Goal: Information Seeking & Learning: Learn about a topic

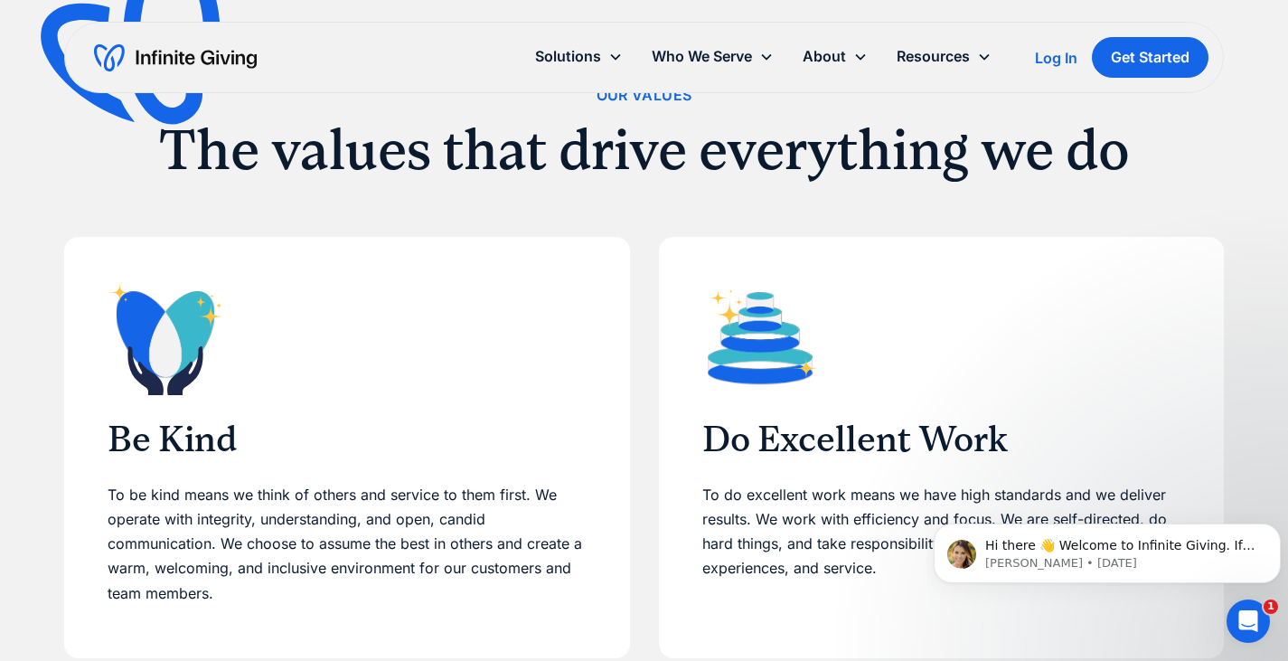
scroll to position [1156, 0]
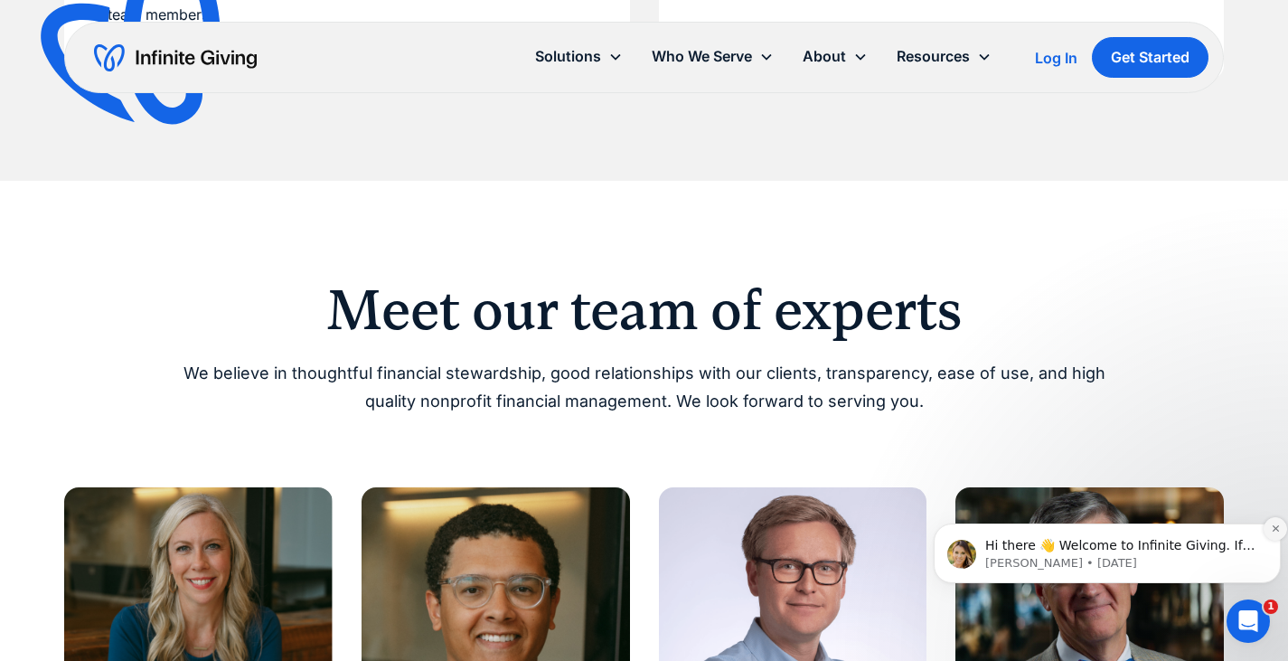
click at [1273, 531] on icon "Dismiss notification" at bounding box center [1275, 528] width 6 height 6
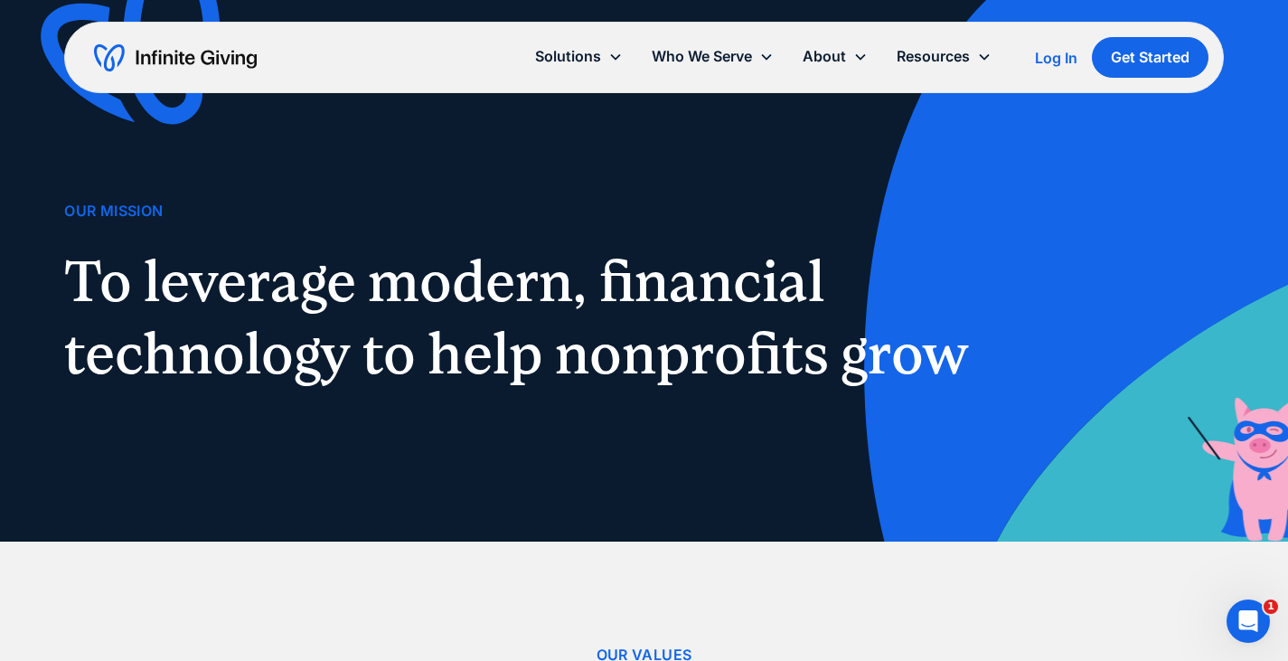
scroll to position [0, 0]
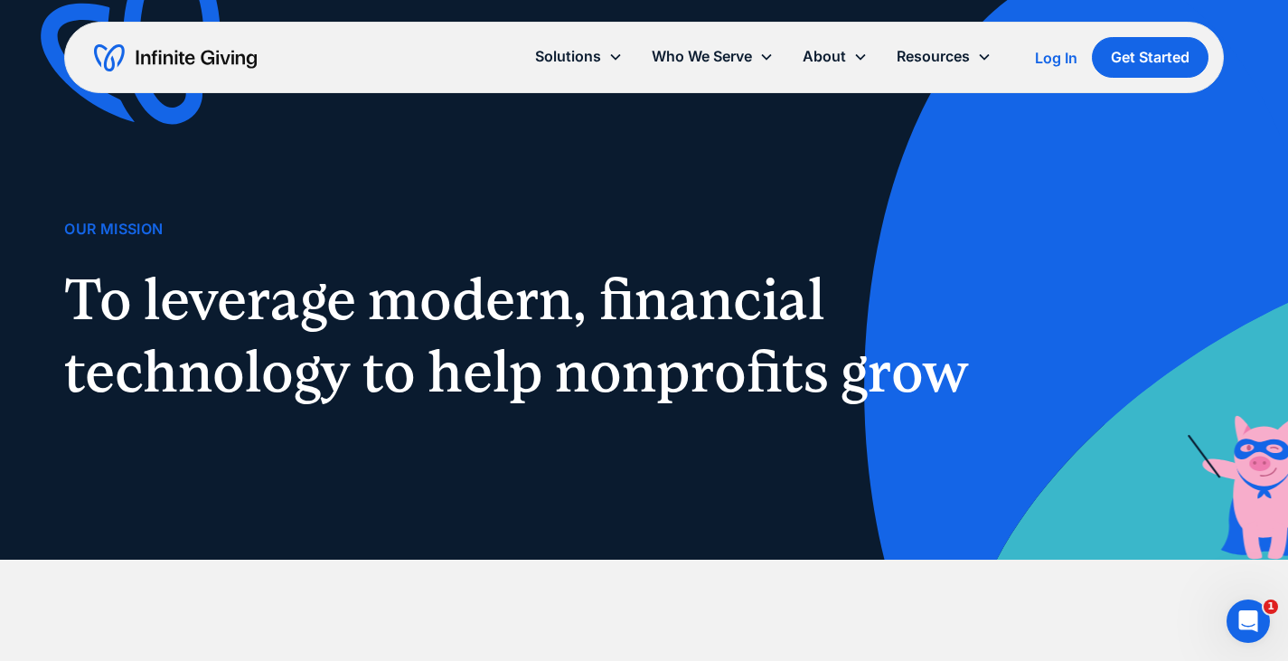
click at [796, 179] on div "Our Mission To leverage modern, financial technology to help nonprofits grow" at bounding box center [644, 280] width 1160 height 560
click at [288, 170] on div "Our Mission To leverage modern, financial technology to help nonprofits grow" at bounding box center [644, 280] width 1160 height 560
click at [226, 43] on img "home" at bounding box center [175, 57] width 163 height 29
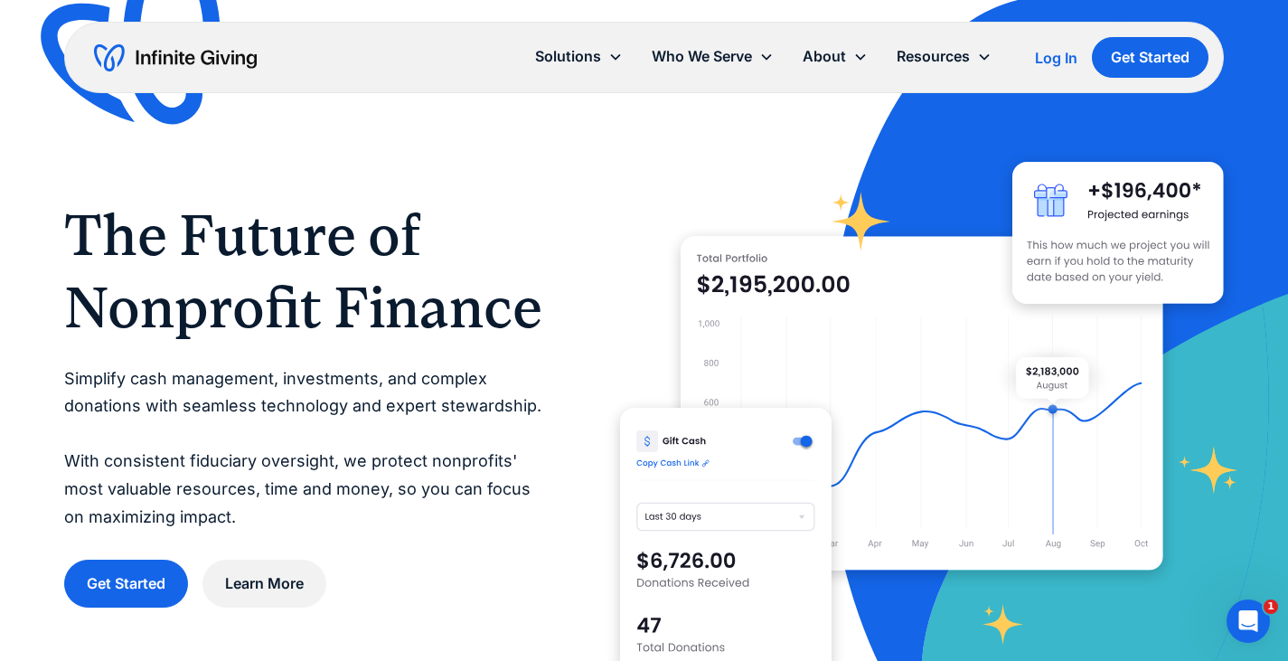
click at [116, 54] on img "home" at bounding box center [175, 57] width 163 height 29
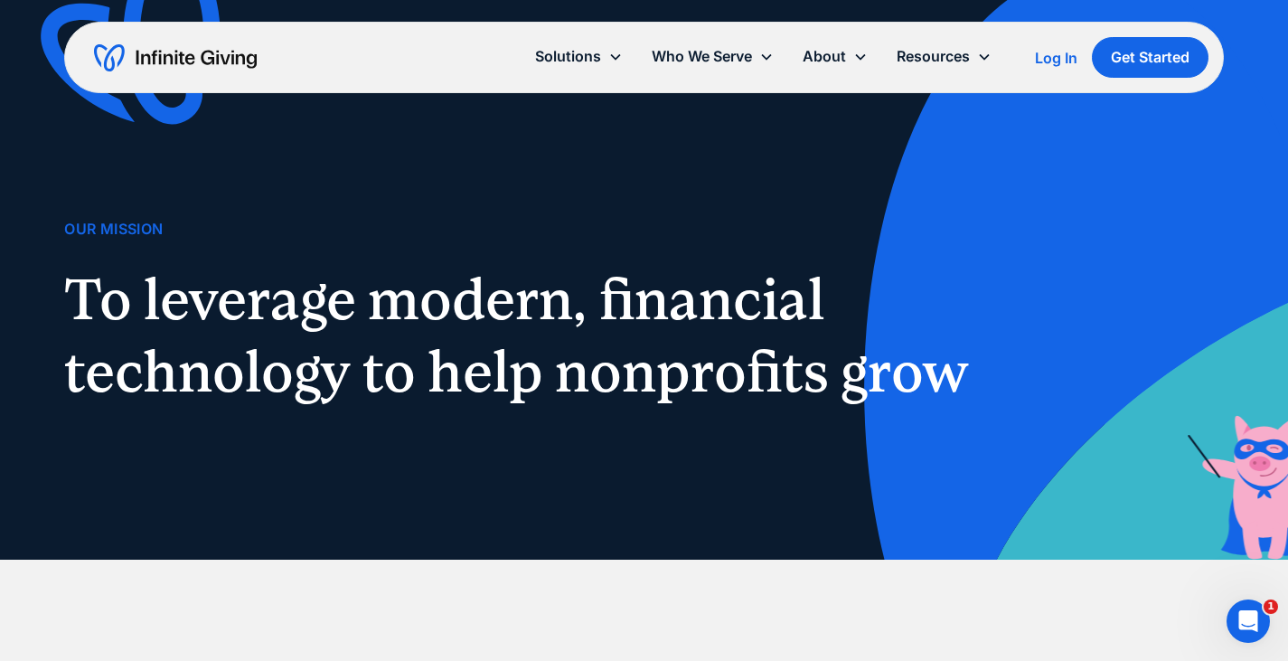
click at [205, 61] on img "home" at bounding box center [175, 57] width 163 height 29
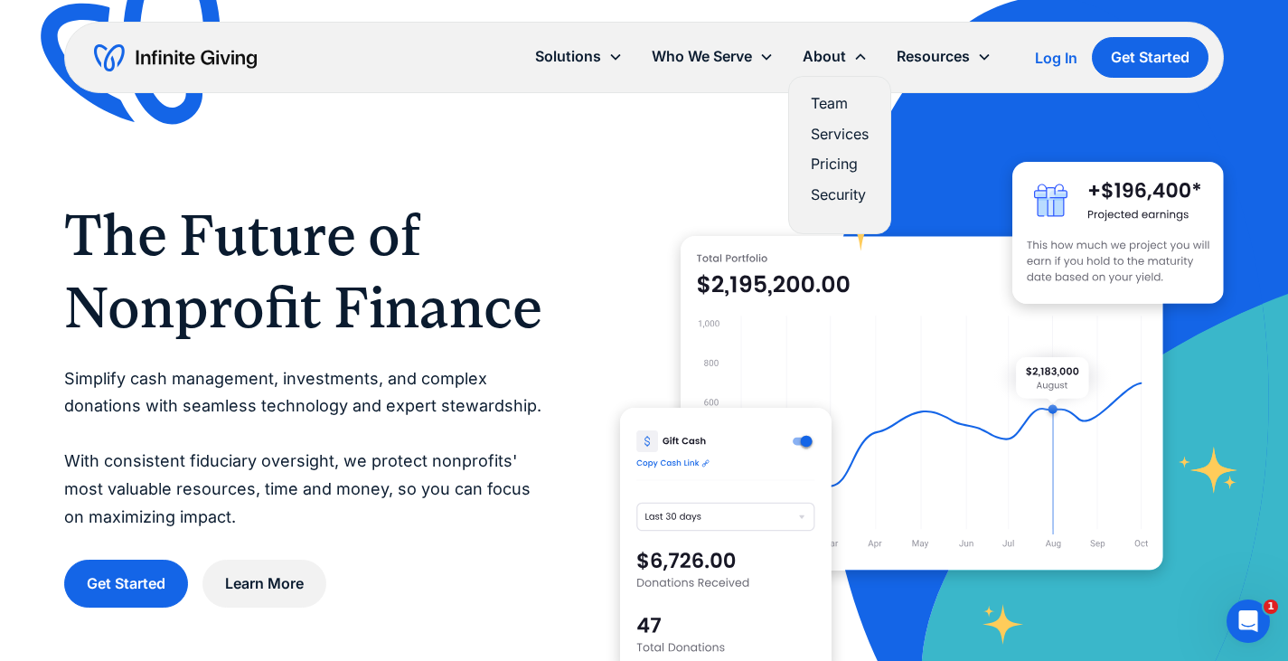
click at [825, 100] on link "Team" at bounding box center [840, 103] width 58 height 24
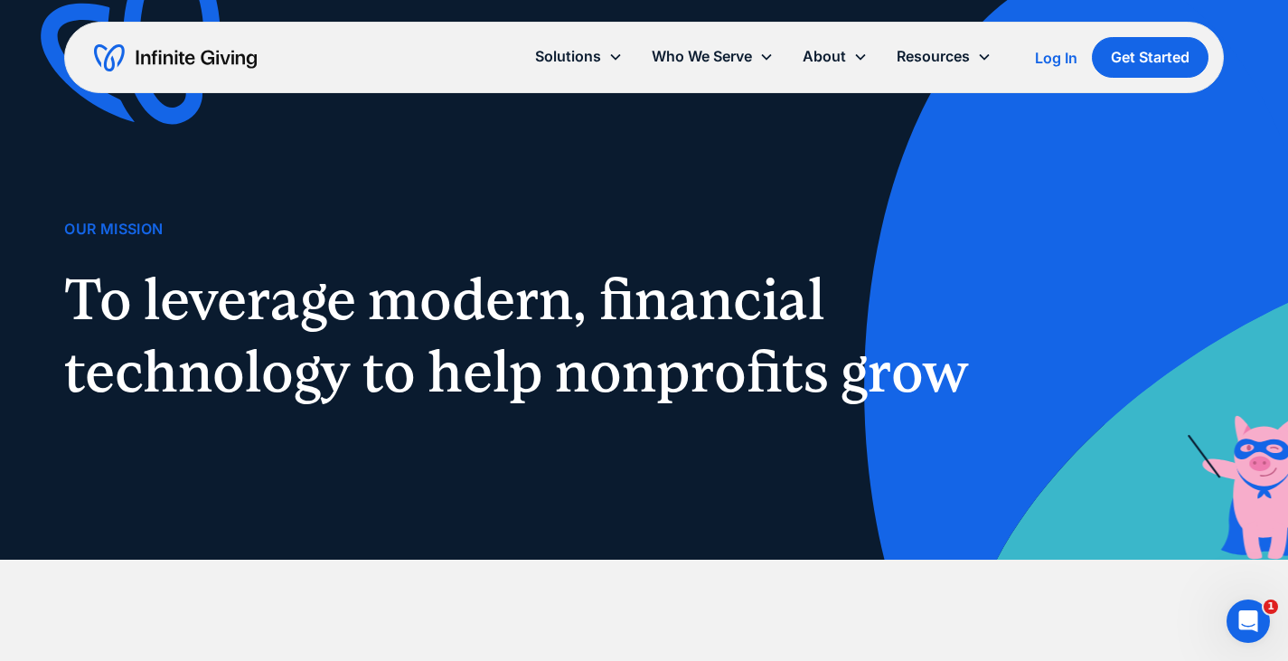
click at [1161, 202] on img at bounding box center [1172, 392] width 620 height 840
click at [1043, 59] on div "Log In" at bounding box center [1056, 58] width 42 height 14
click at [186, 174] on div "Our Mission To leverage modern, financial technology to help nonprofits grow" at bounding box center [644, 280] width 1160 height 560
click at [401, 172] on div "Our Mission To leverage modern, financial technology to help nonprofits grow" at bounding box center [644, 280] width 1160 height 560
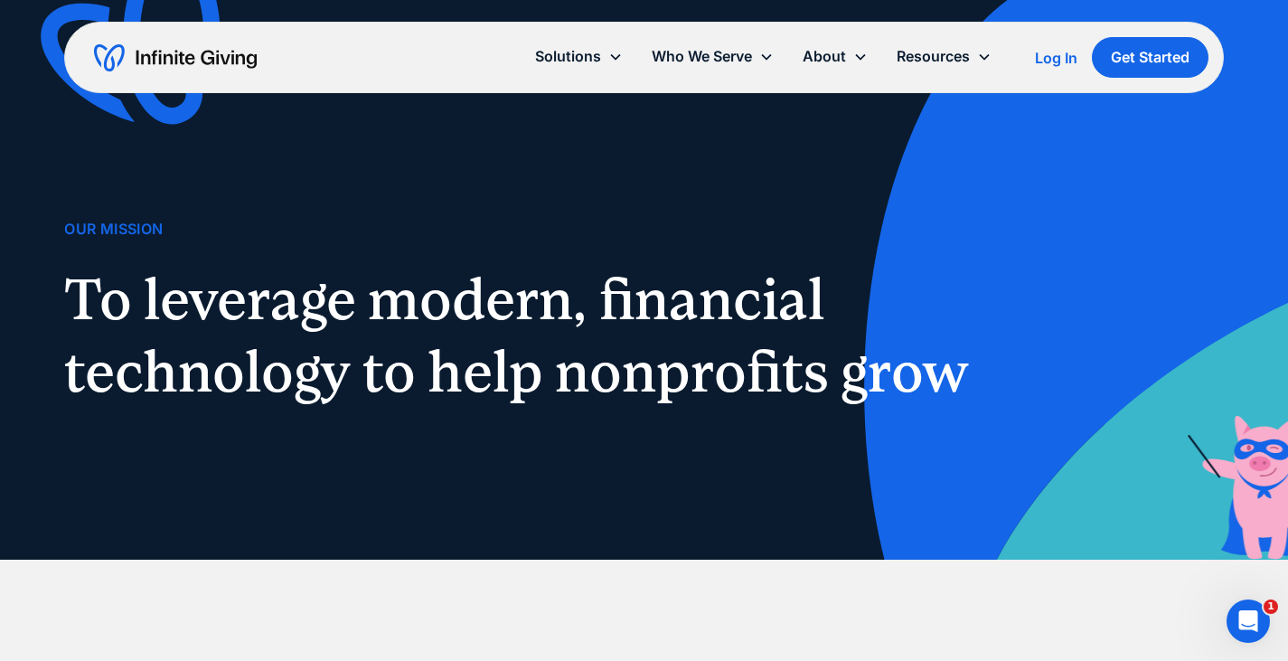
click at [332, 191] on div "Our Mission To leverage modern, financial technology to help nonprofits grow" at bounding box center [644, 280] width 1160 height 560
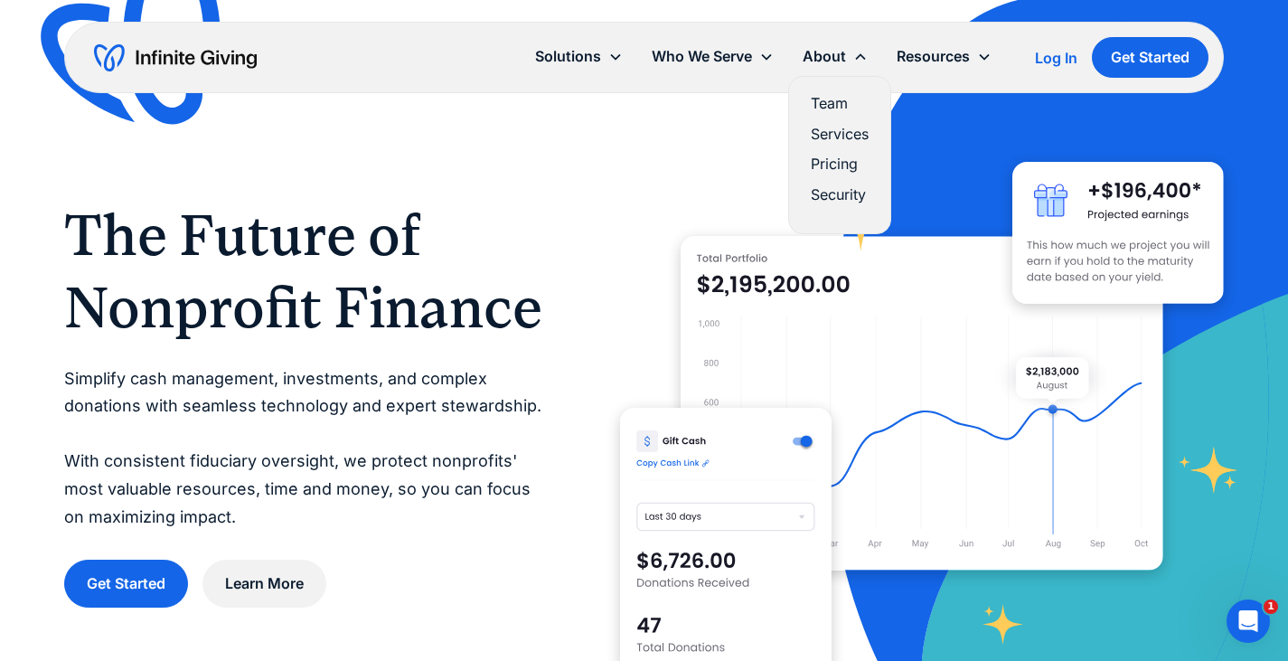
click at [833, 52] on div "About" at bounding box center [824, 56] width 43 height 24
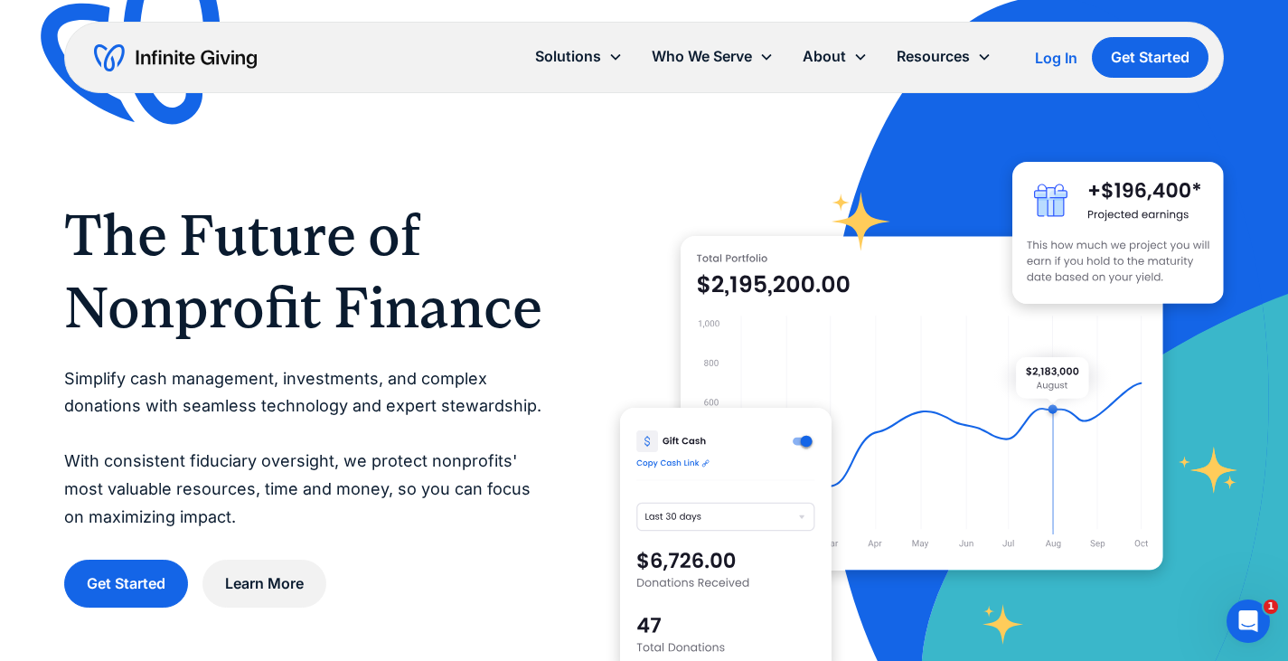
click at [833, 52] on div "About" at bounding box center [824, 56] width 43 height 24
click at [831, 103] on div at bounding box center [922, 403] width 604 height 604
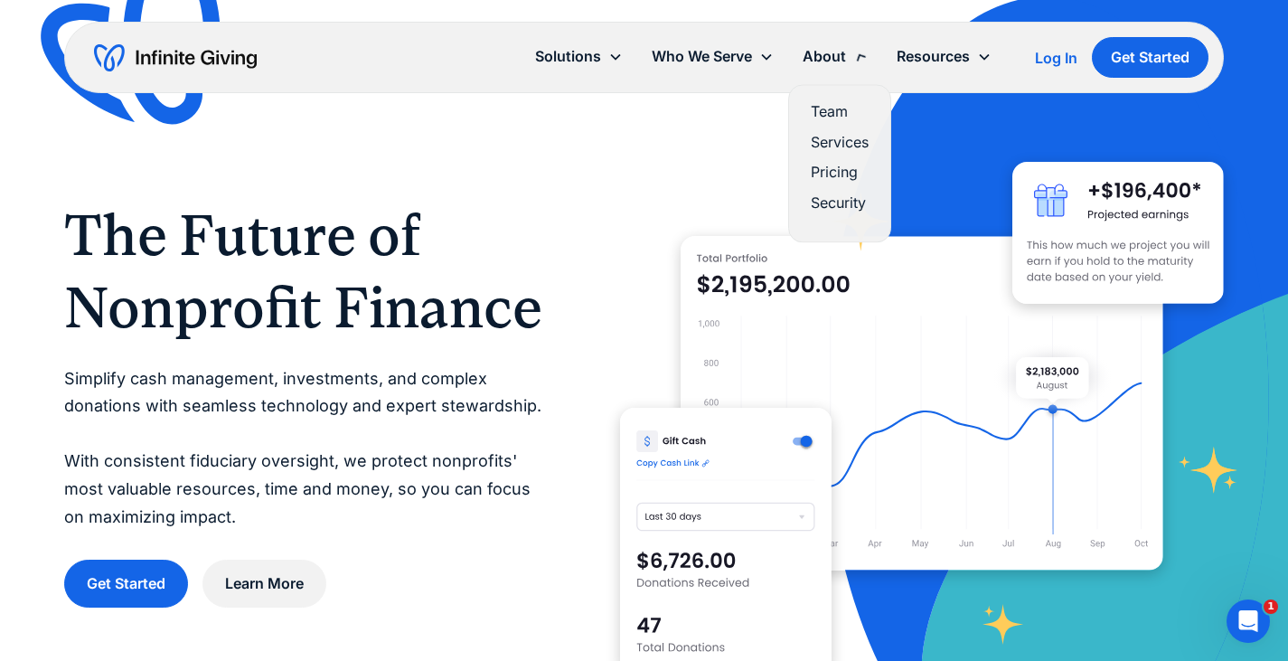
click at [836, 74] on div "About" at bounding box center [835, 56] width 94 height 39
click at [848, 58] on div "About" at bounding box center [835, 56] width 94 height 39
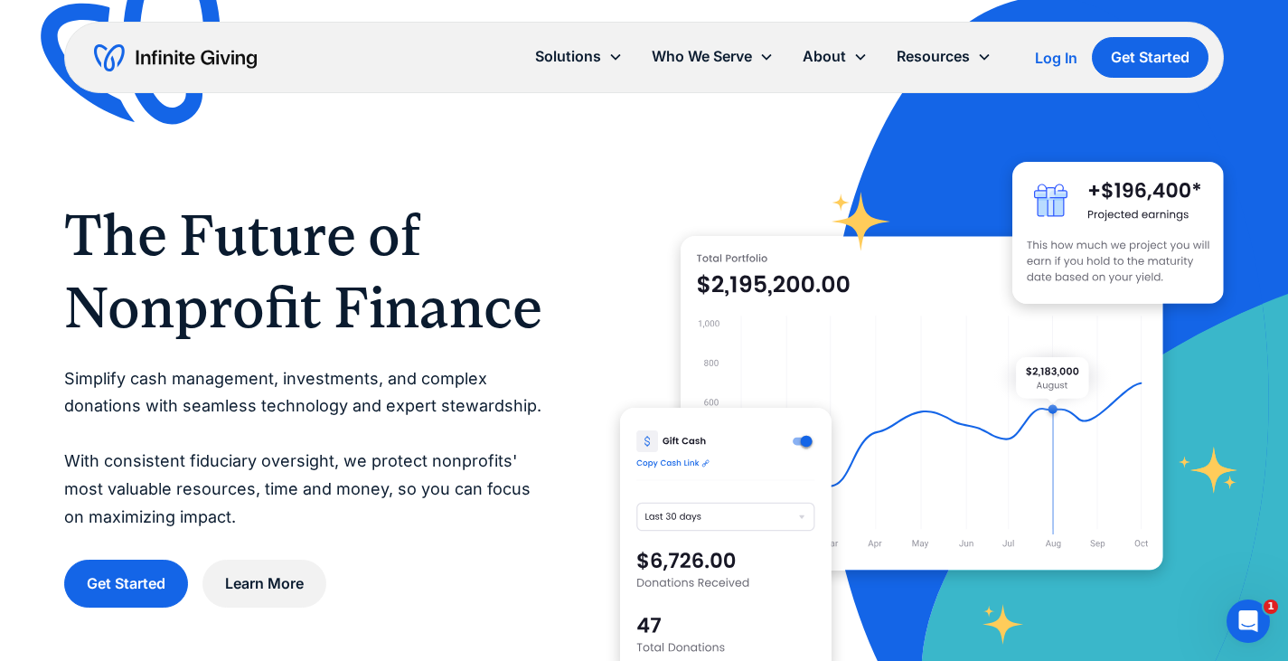
click at [854, 58] on icon at bounding box center [860, 57] width 14 height 14
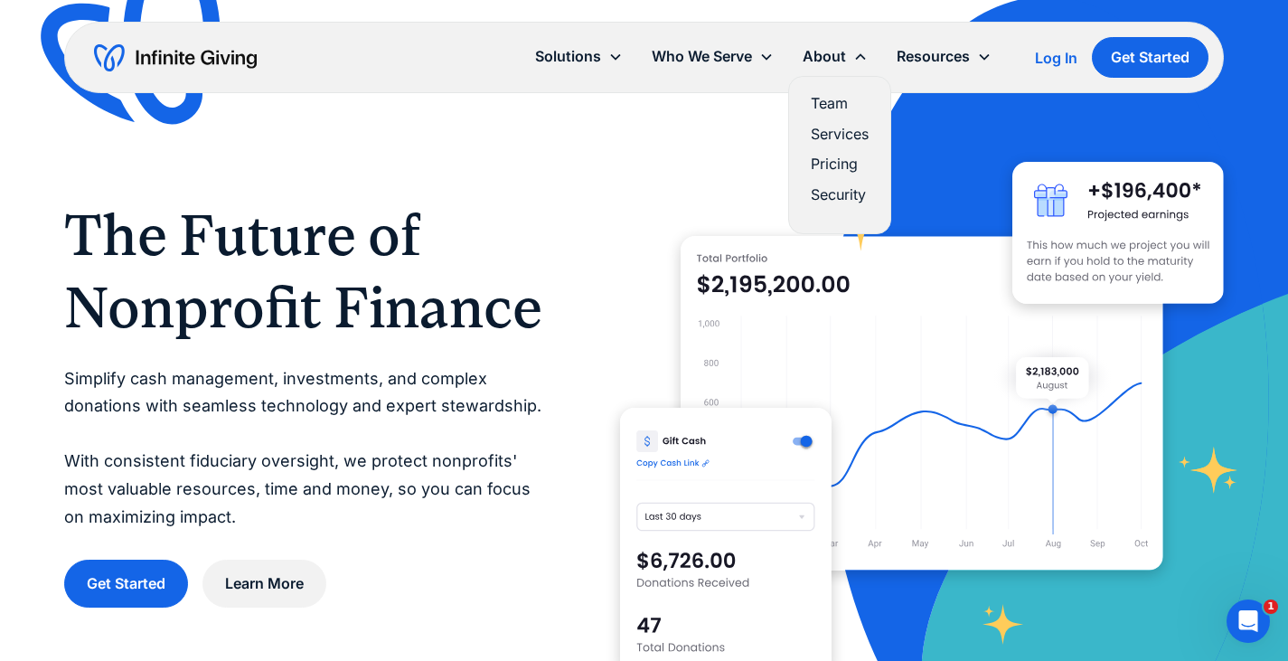
click at [844, 104] on link "Team" at bounding box center [840, 103] width 58 height 24
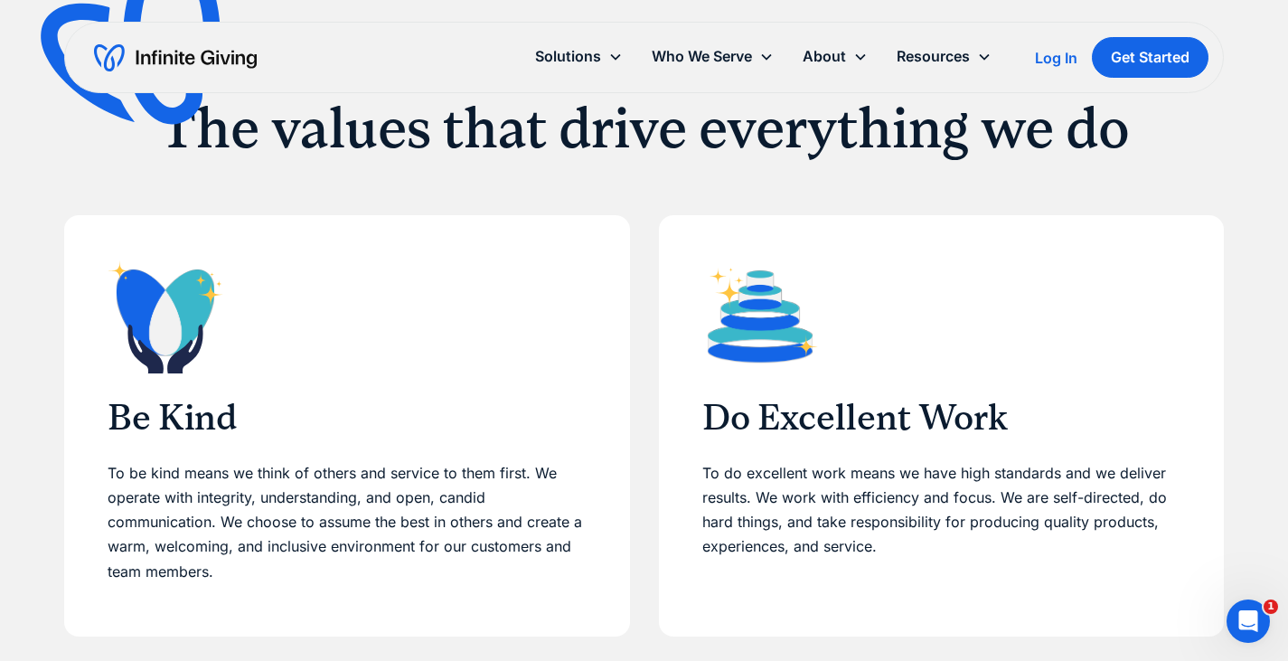
scroll to position [633, 0]
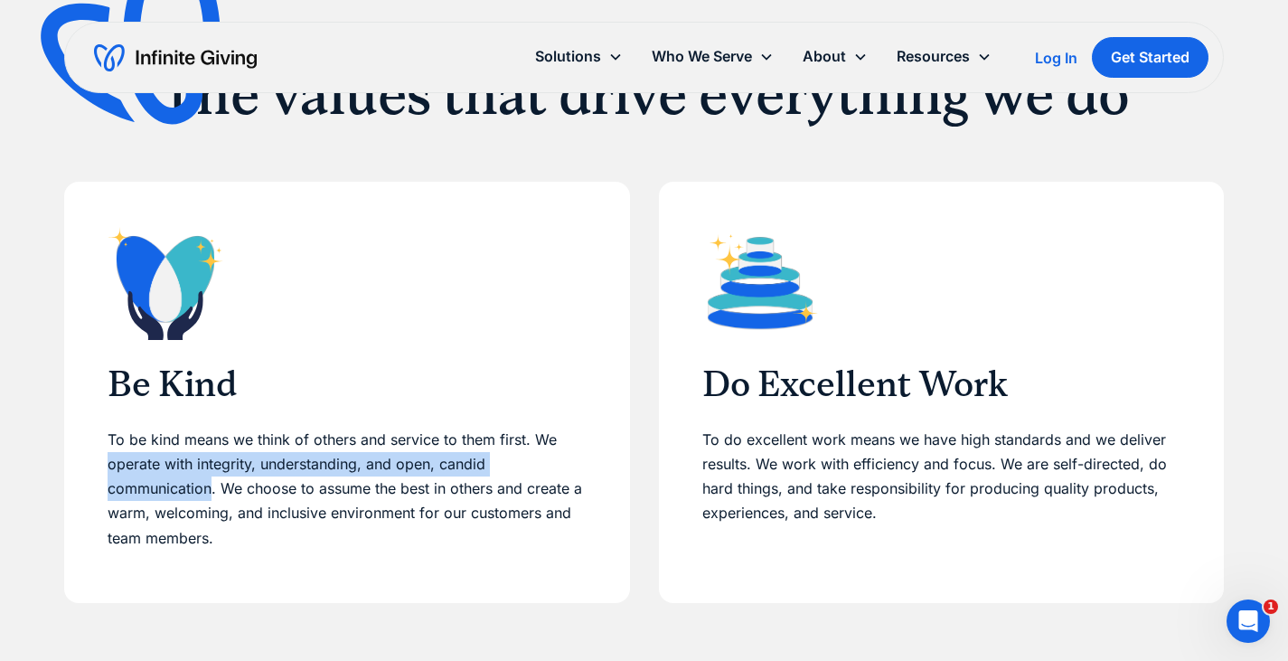
drag, startPoint x: 109, startPoint y: 466, endPoint x: 213, endPoint y: 486, distance: 106.0
click at [213, 486] on p "To be kind means we think of others and service to them first. We operate with …" at bounding box center [347, 489] width 478 height 123
copy p "operate with integrity, understanding, and open, candid communication"
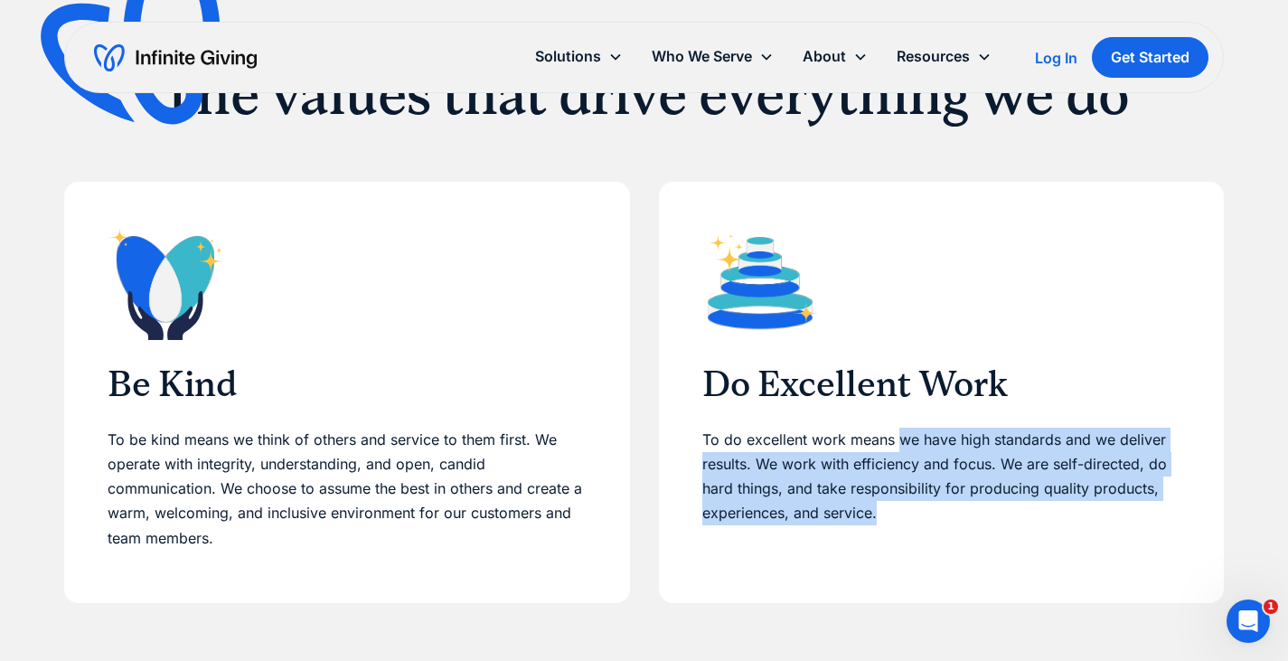
drag, startPoint x: 901, startPoint y: 438, endPoint x: 898, endPoint y: 516, distance: 77.8
click at [898, 516] on p "To do excellent work means we have high standards and we deliver results. We wo…" at bounding box center [941, 489] width 478 height 123
copy p "we have high standards and we deliver results. We work with efficiency and focu…"
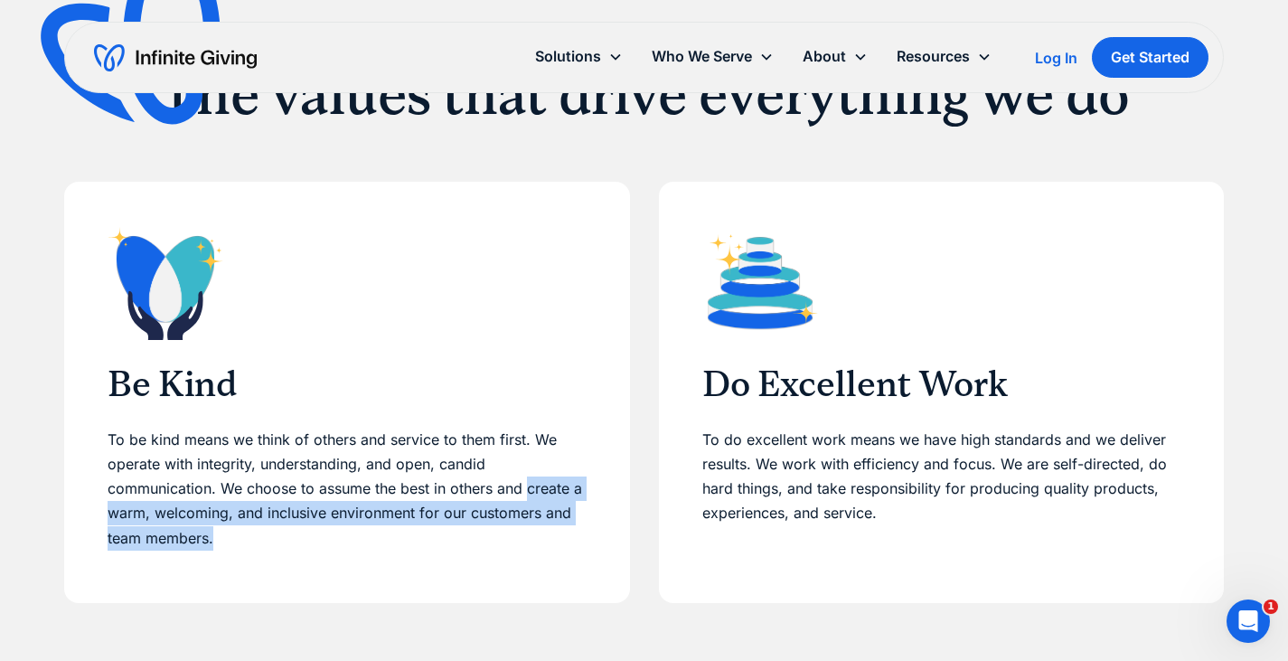
drag, startPoint x: 531, startPoint y: 490, endPoint x: 498, endPoint y: 542, distance: 61.7
click at [498, 542] on p "To be kind means we think of others and service to them first. We operate with …" at bounding box center [347, 489] width 478 height 123
copy p "create a warm, welcoming, and inclusive environment for our customers and team …"
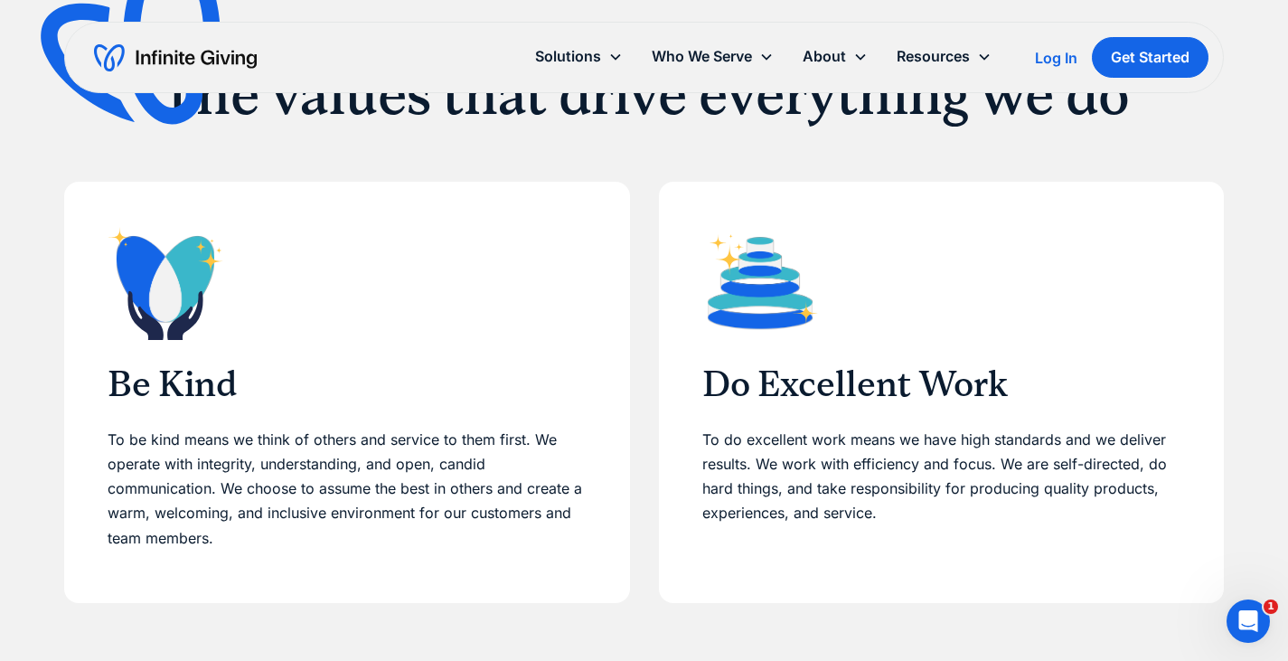
click at [956, 275] on div at bounding box center [941, 283] width 478 height 116
click at [193, 46] on img "home" at bounding box center [175, 57] width 163 height 29
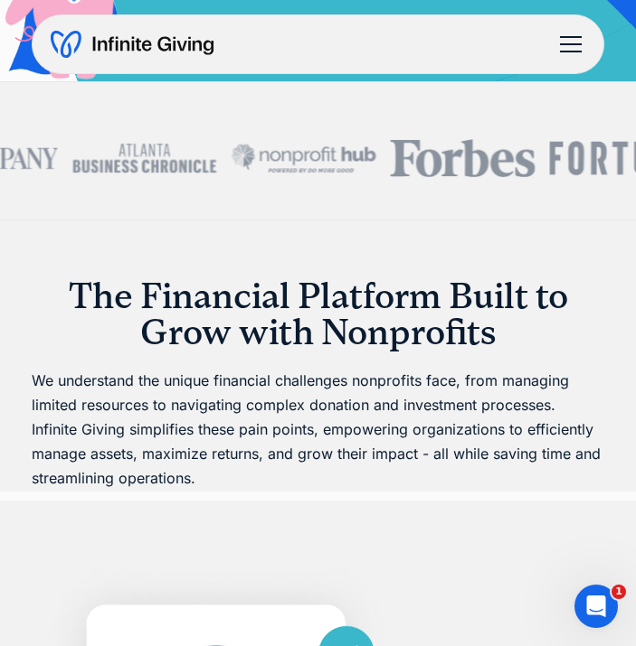
scroll to position [945, 0]
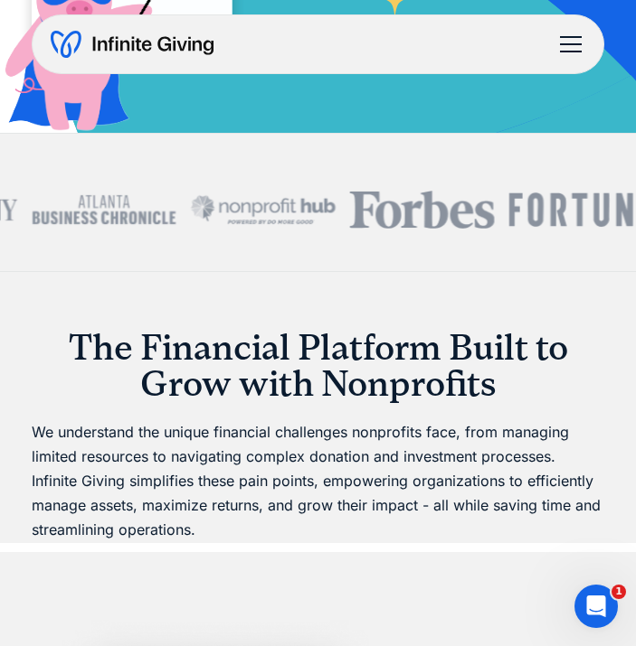
click at [576, 42] on div "menu" at bounding box center [570, 44] width 43 height 43
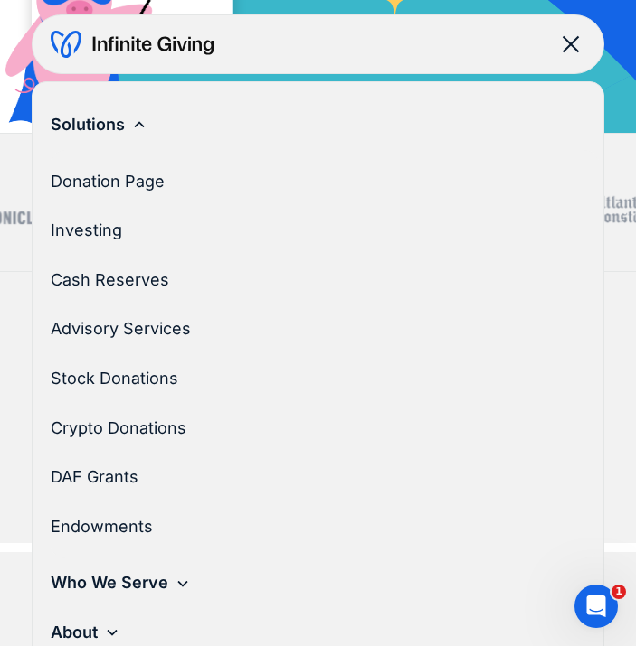
click at [131, 127] on div "Solutions" at bounding box center [318, 125] width 534 height 50
click at [128, 108] on div "Solutions" at bounding box center [318, 125] width 534 height 50
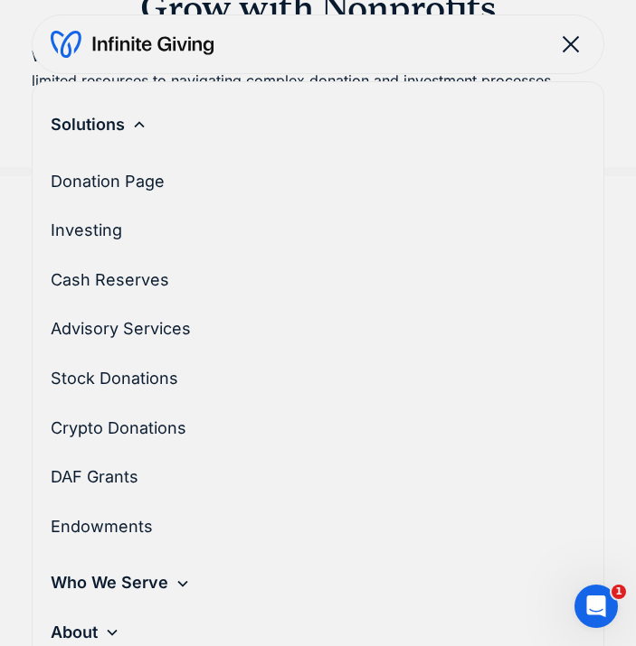
scroll to position [1322, 0]
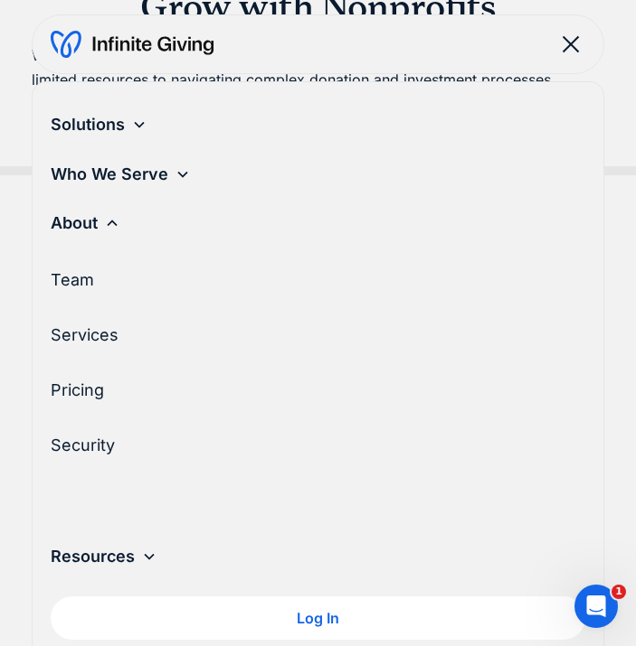
click at [75, 294] on link "Team" at bounding box center [317, 281] width 533 height 50
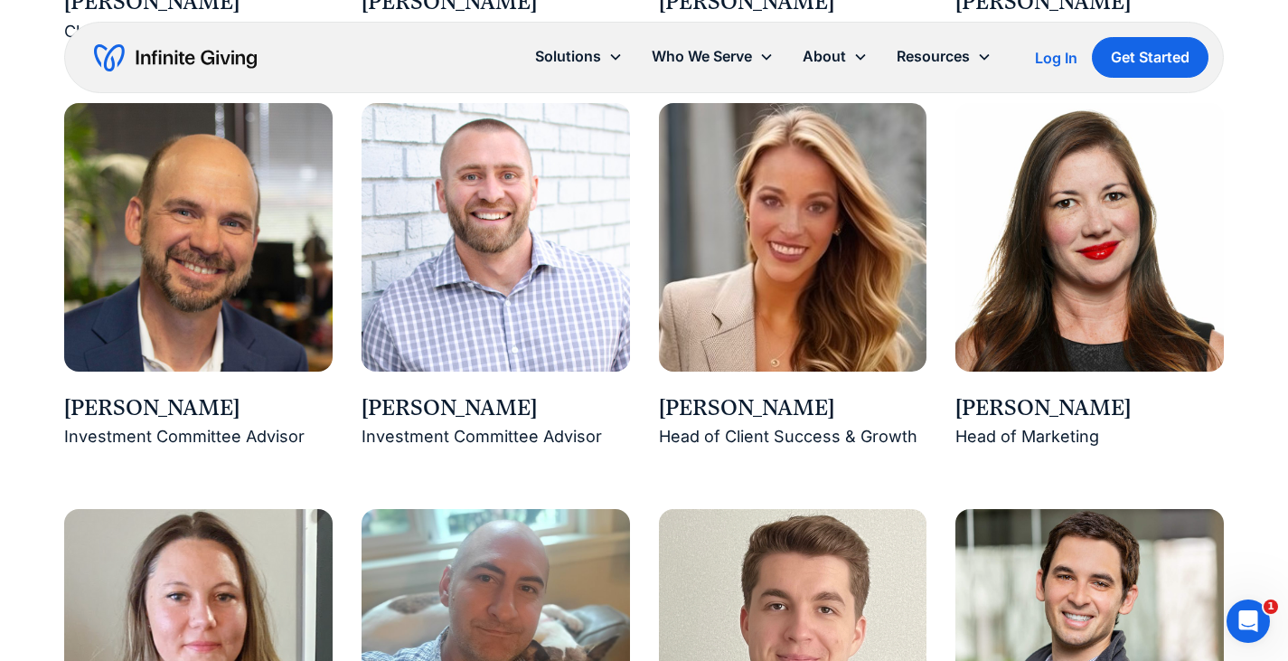
scroll to position [1933, 0]
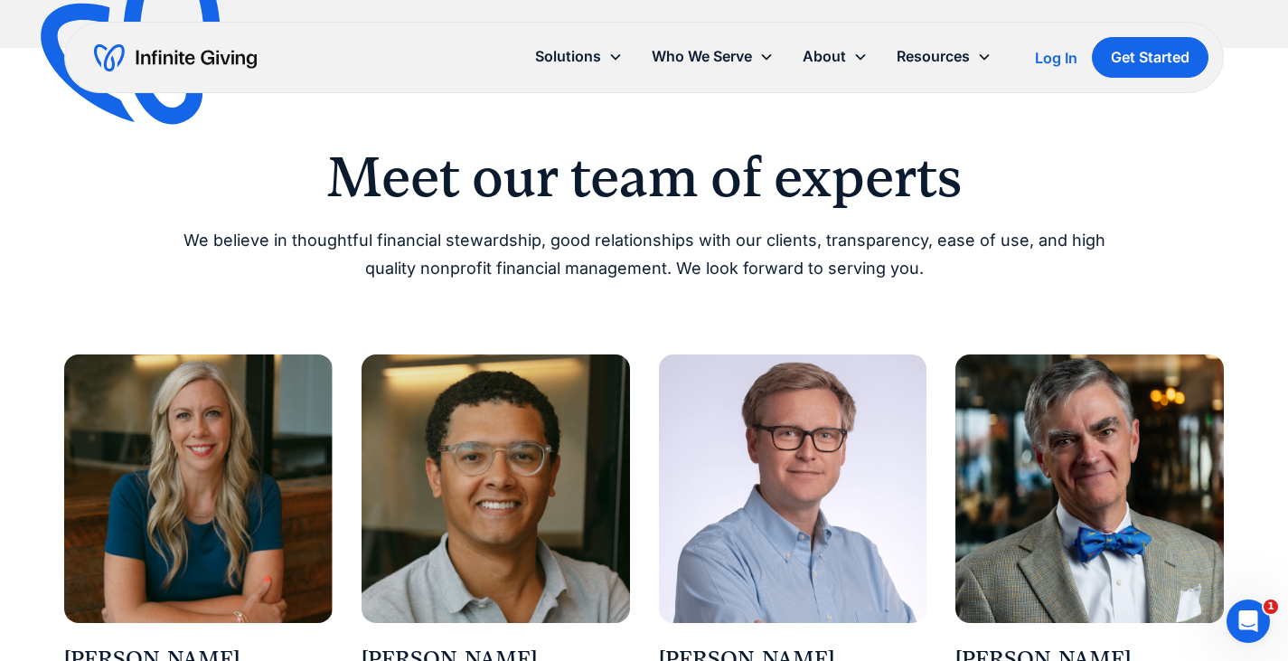
scroll to position [1223, 0]
